Goal: Task Accomplishment & Management: Manage account settings

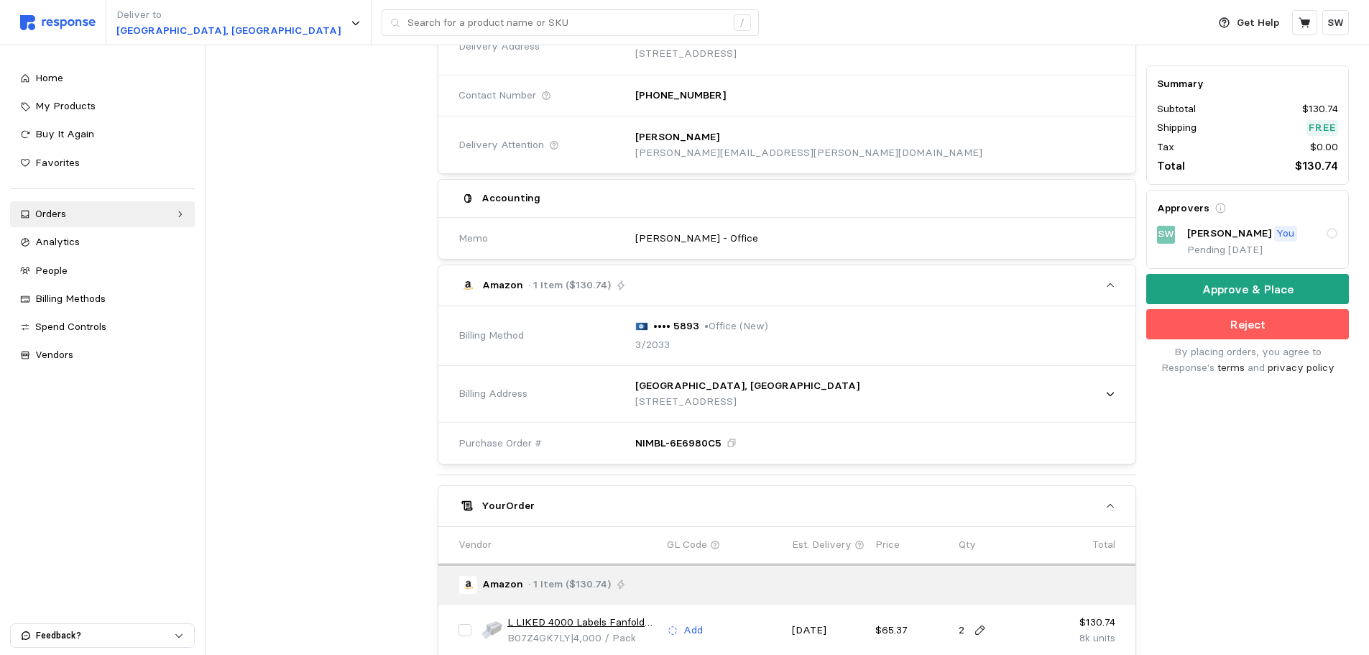
scroll to position [431, 0]
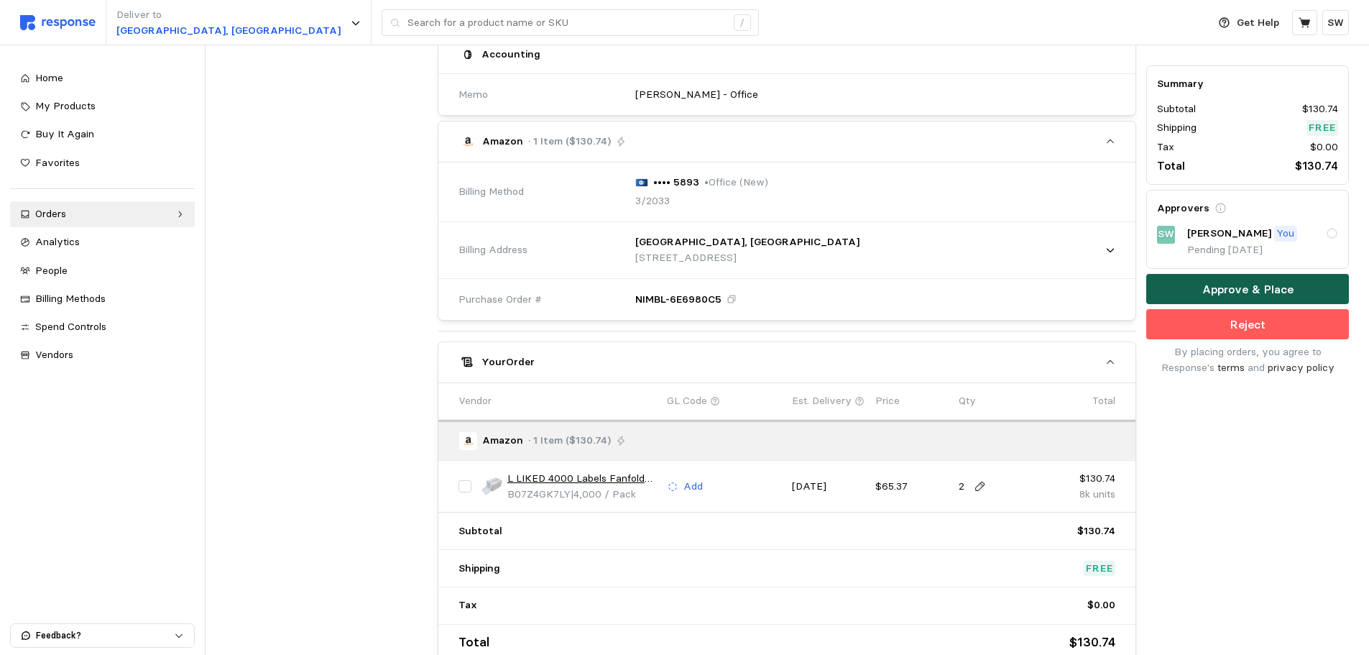
click at [1190, 289] on button "Approve & Place" at bounding box center [1247, 290] width 203 height 30
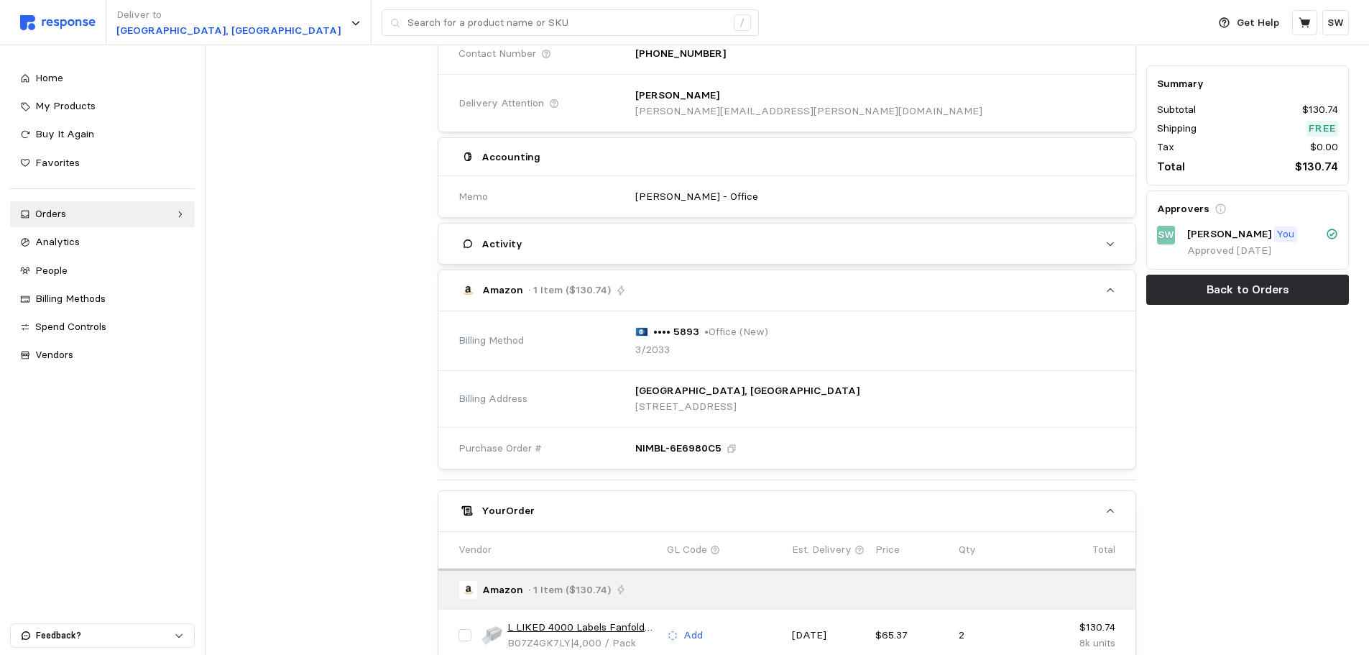
scroll to position [523, 0]
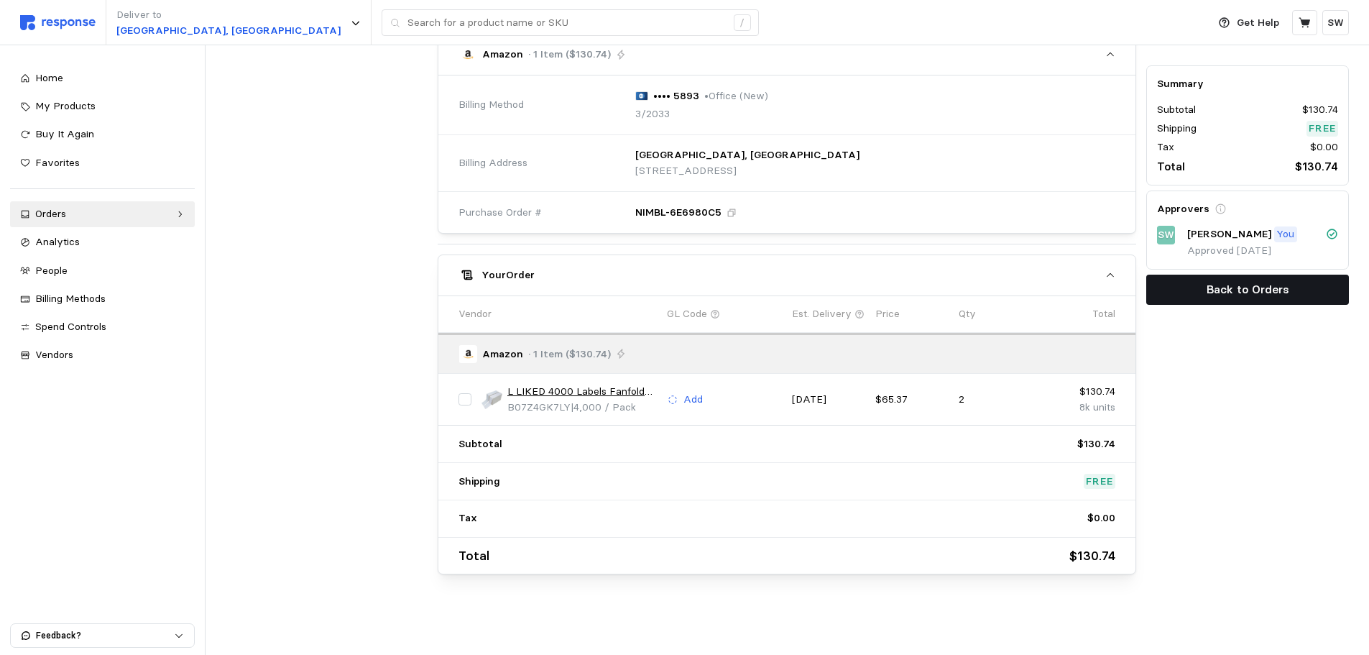
click at [1185, 292] on button "Back to Orders" at bounding box center [1247, 290] width 203 height 30
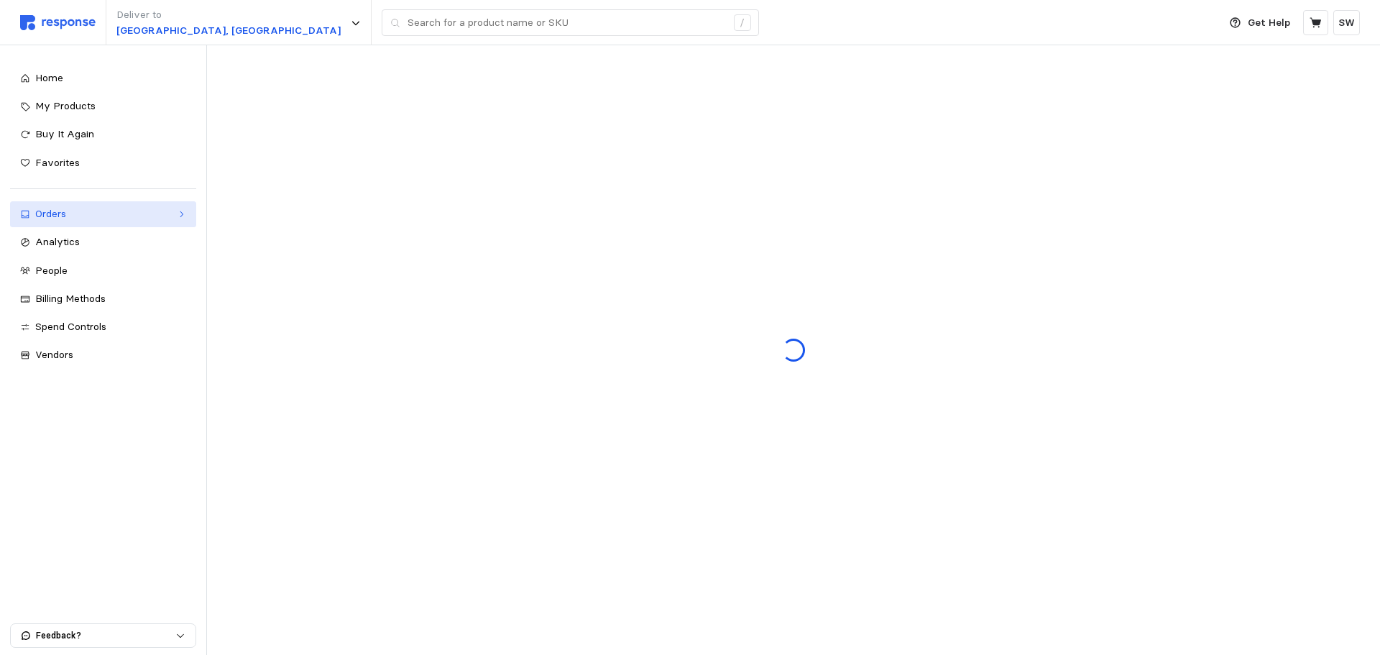
click at [126, 218] on div "Orders" at bounding box center [103, 214] width 136 height 16
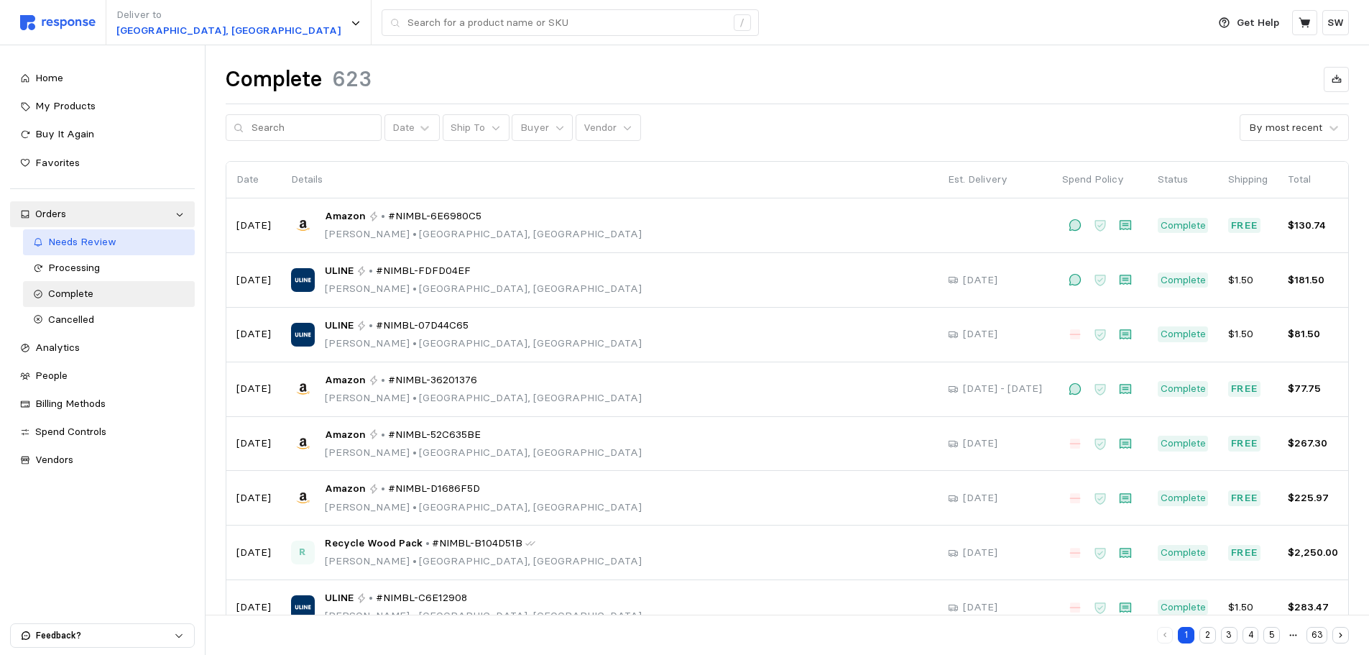
click at [78, 245] on span "Needs Review" at bounding box center [82, 241] width 68 height 13
